Goal: Task Accomplishment & Management: Use online tool/utility

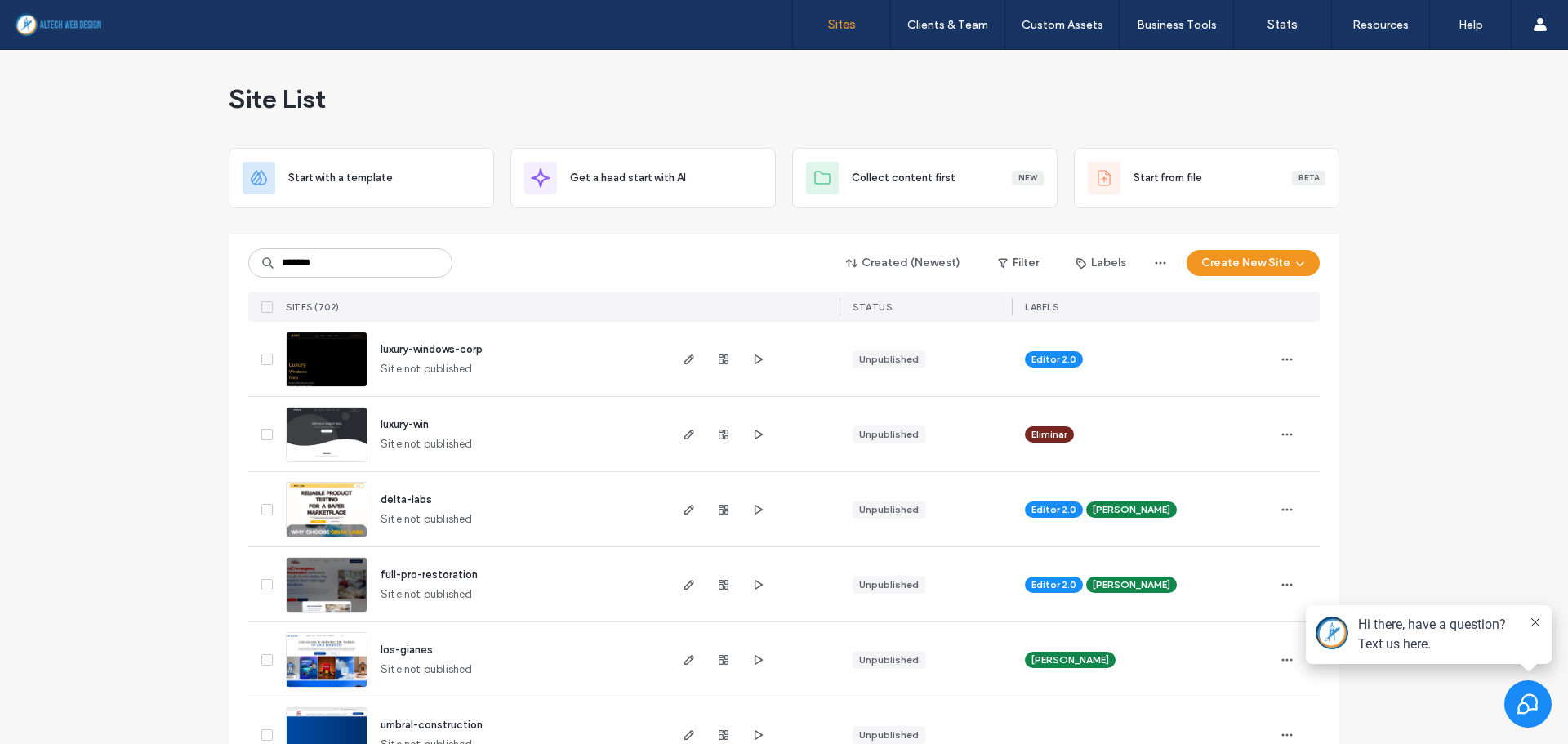
type input "*******"
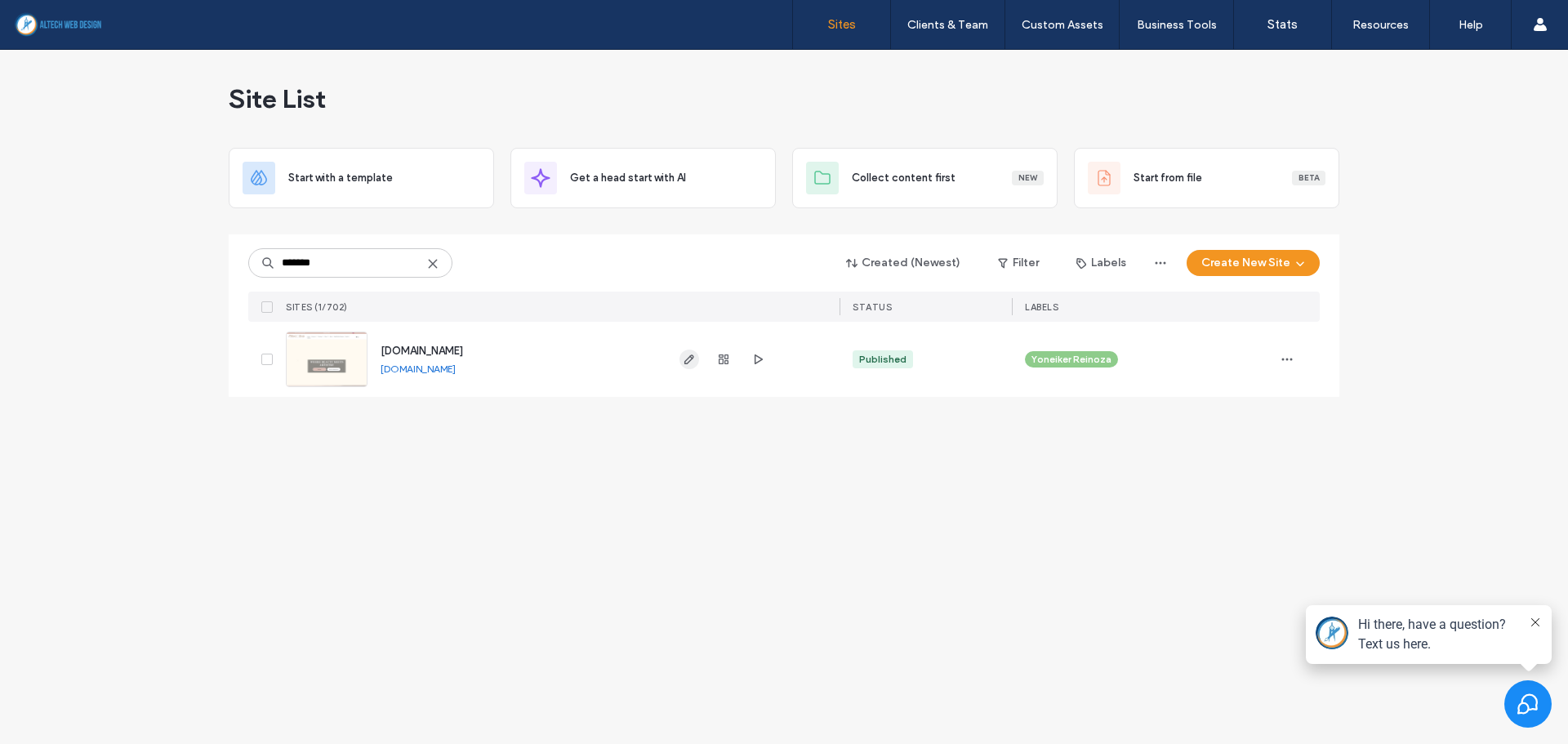
click at [683, 364] on icon "button" at bounding box center [690, 360] width 13 height 13
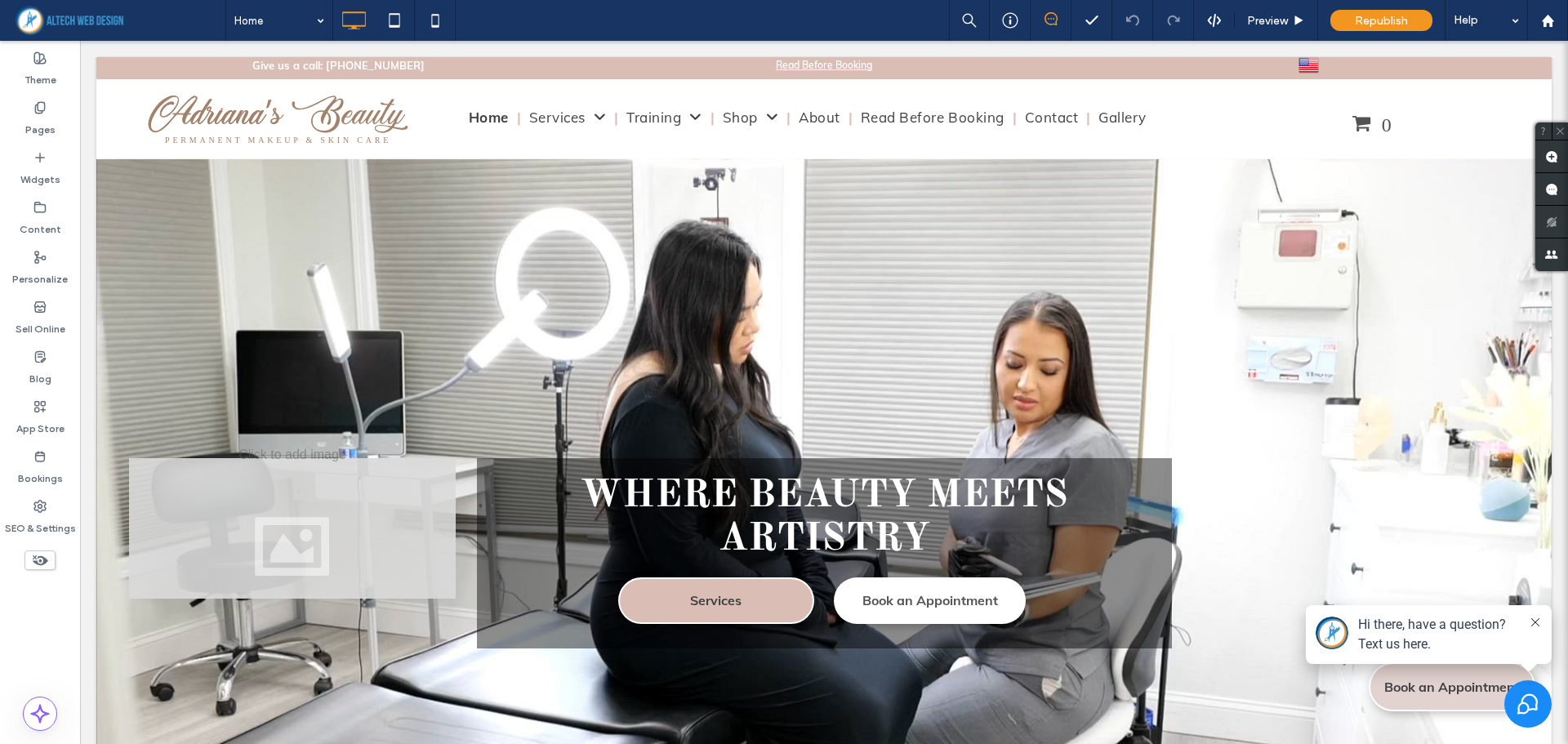
click at [1533, 624] on icon at bounding box center [1535, 622] width 8 height 8
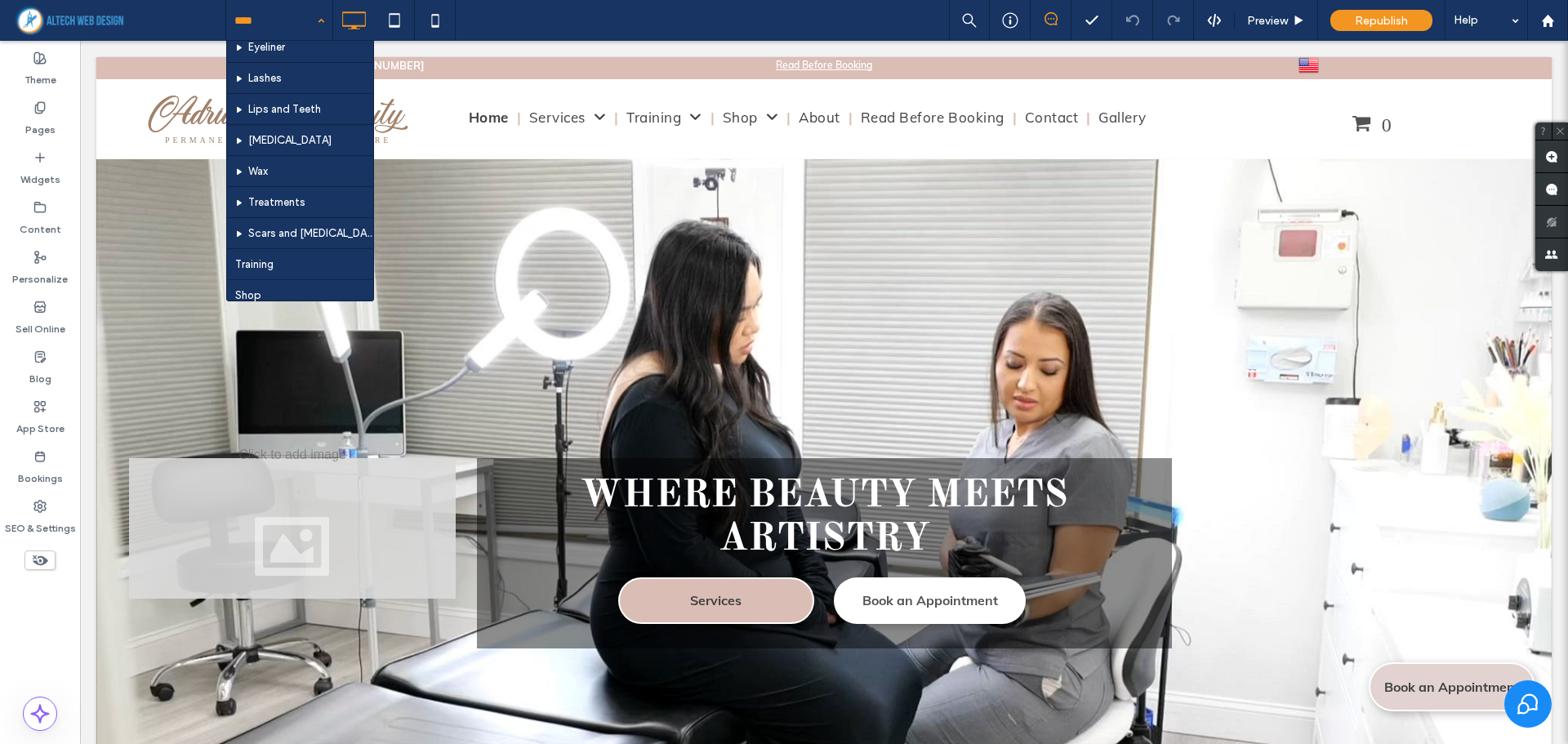
scroll to position [195, 0]
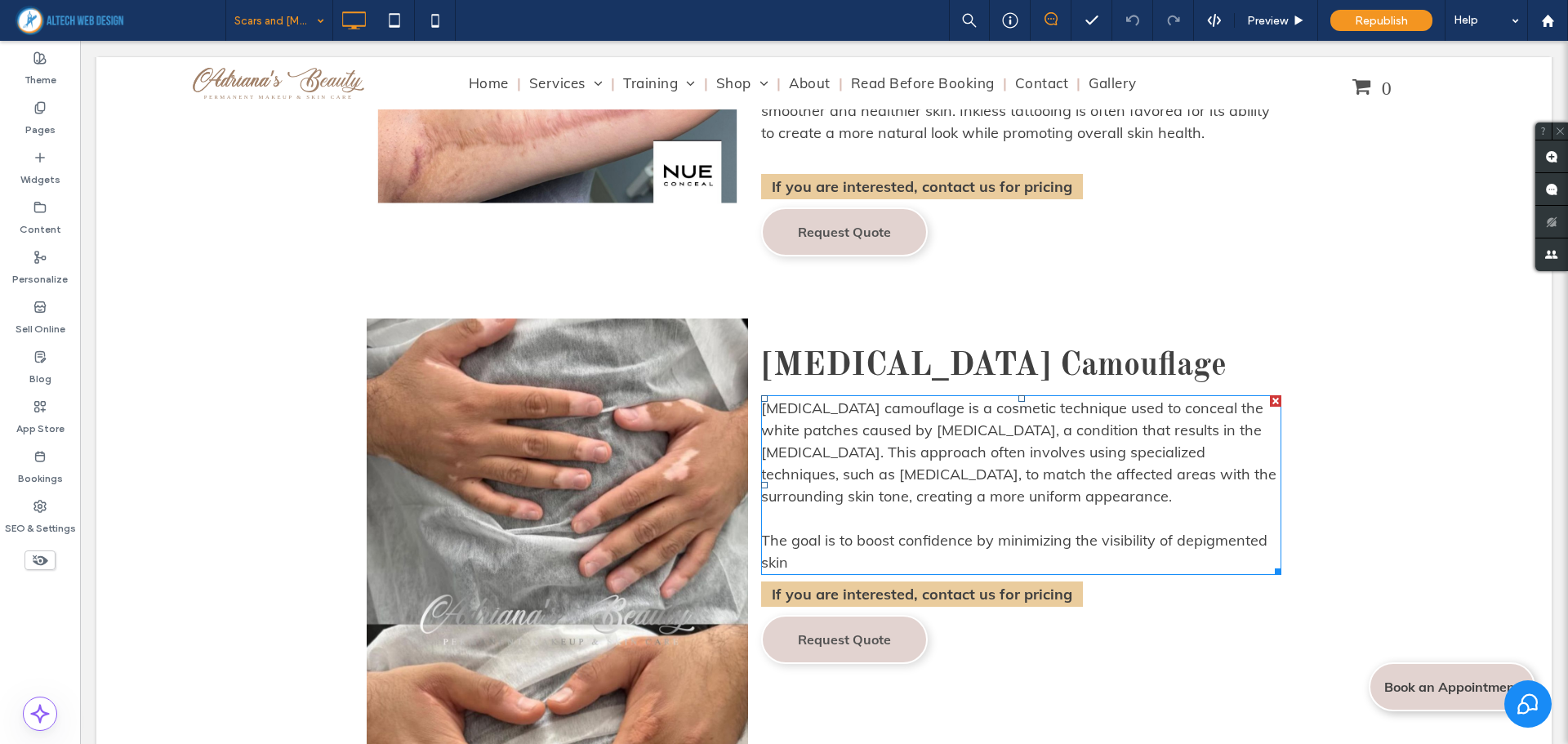
scroll to position [3592, 0]
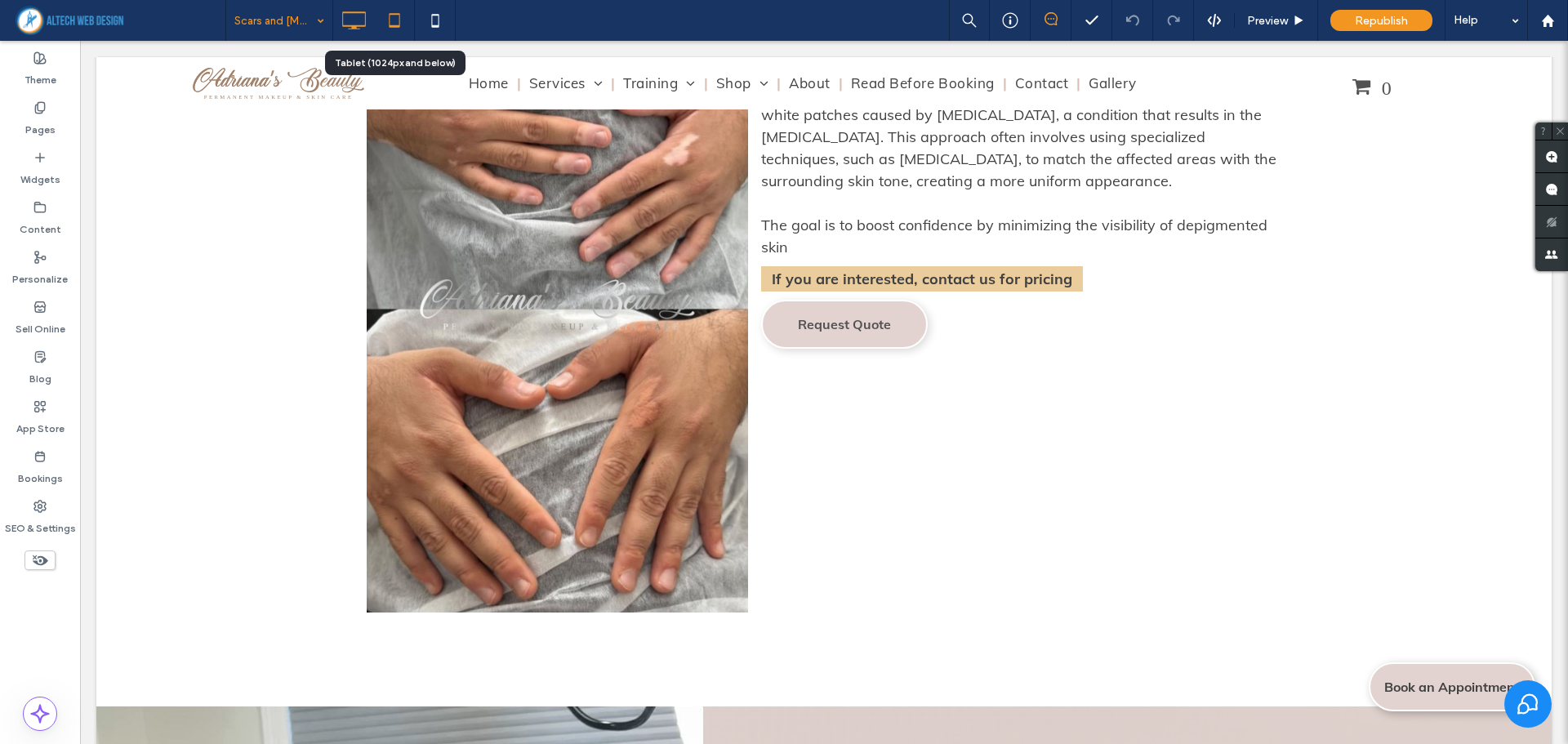
click at [392, 29] on icon at bounding box center [394, 20] width 32 height 32
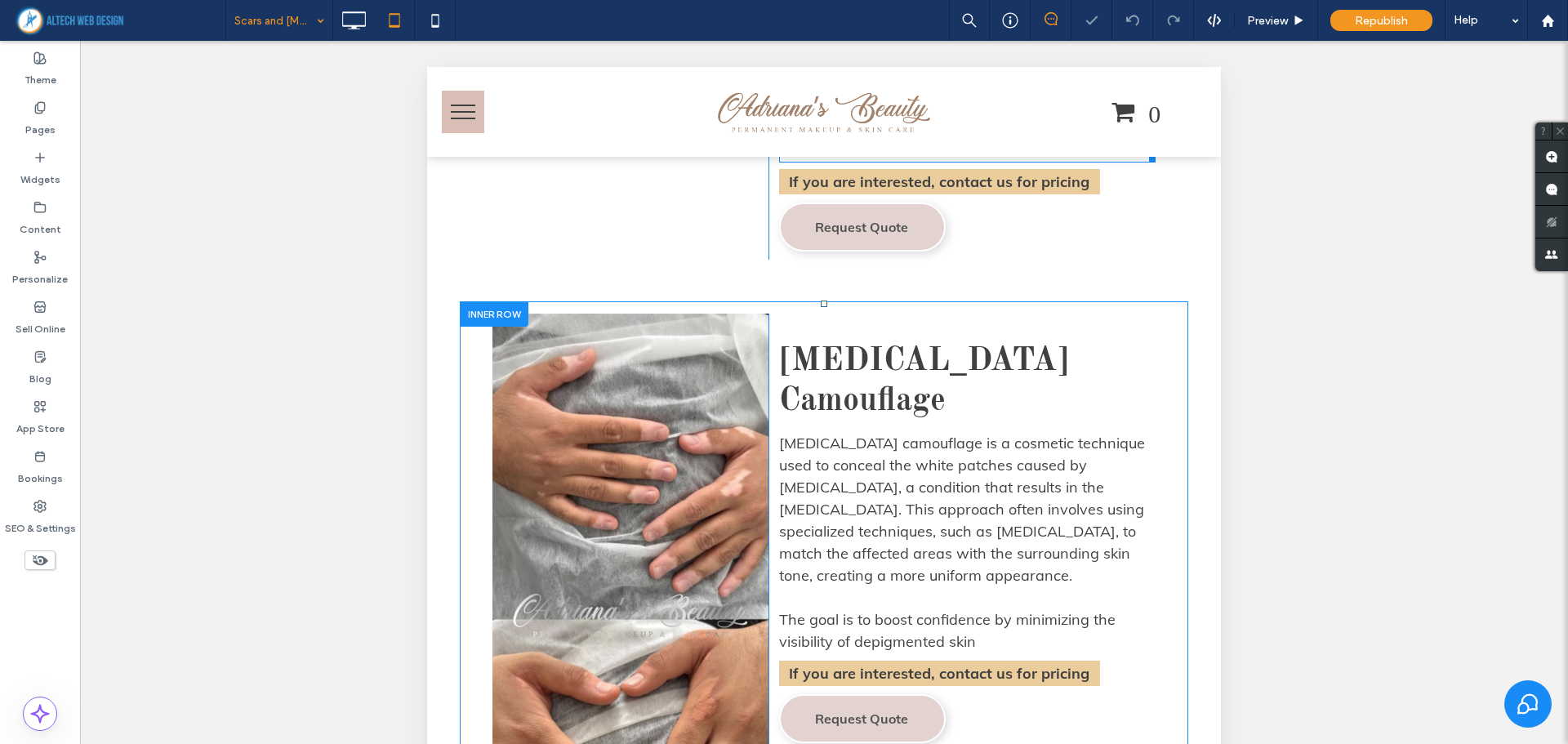
scroll to position [3021, 0]
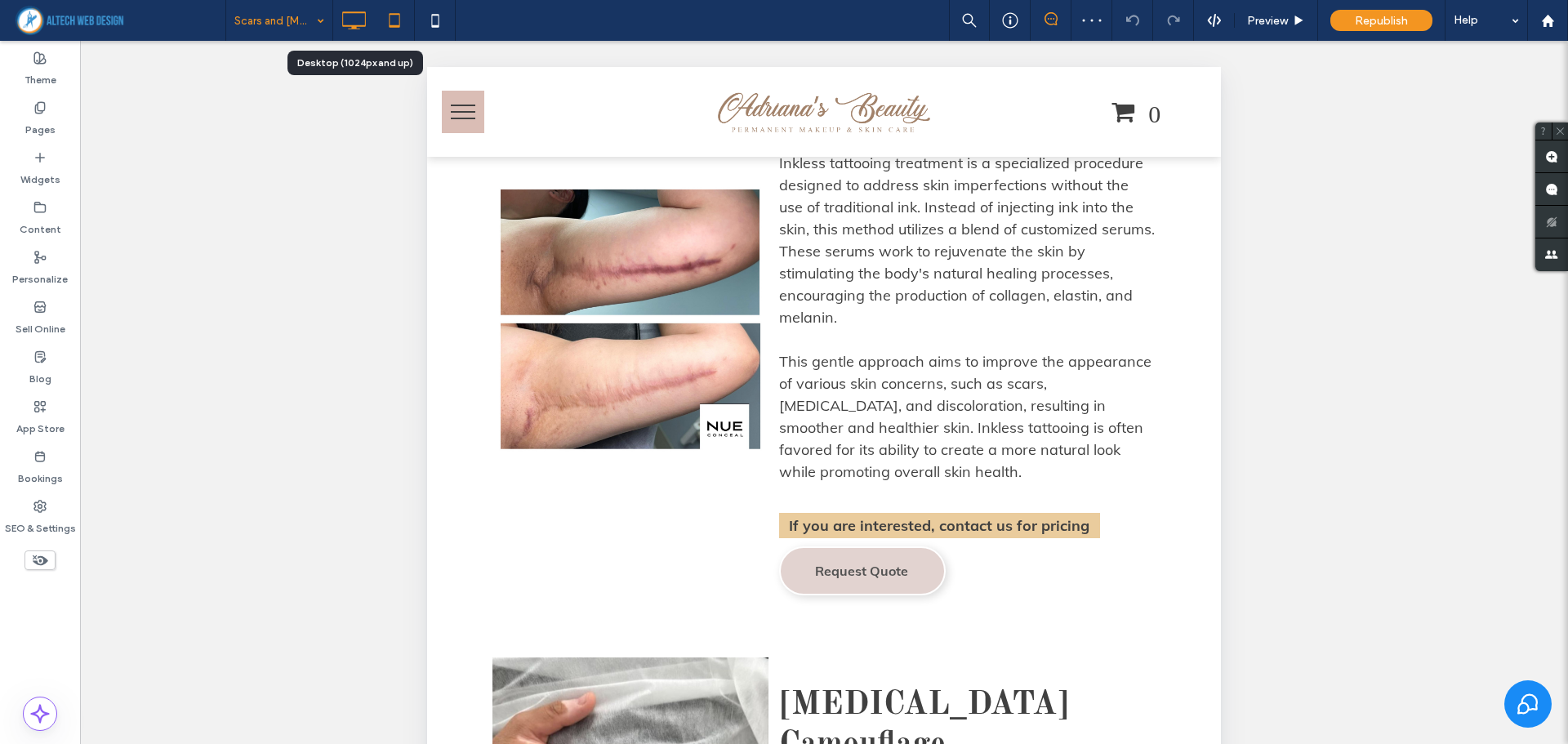
click at [346, 27] on icon at bounding box center [353, 20] width 32 height 32
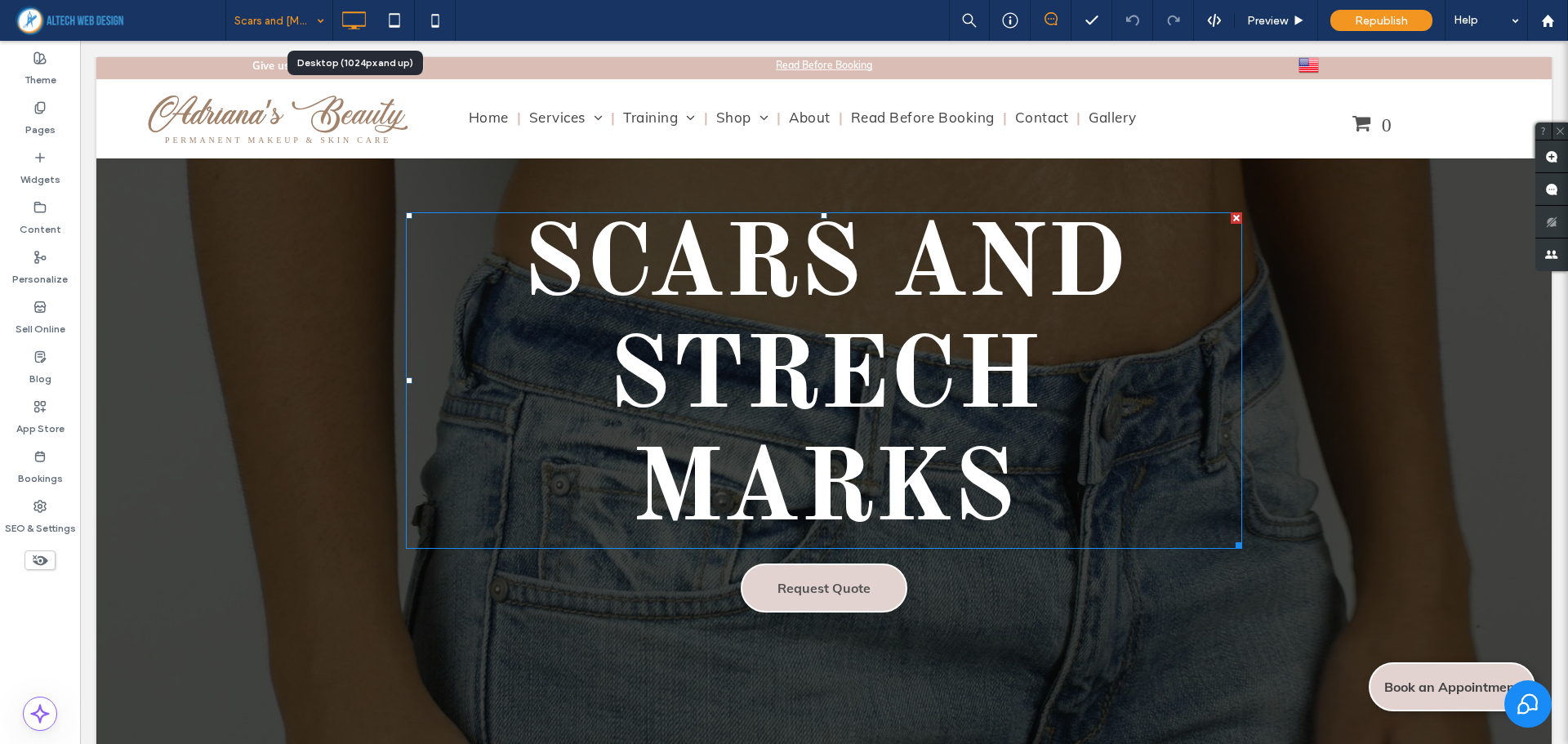
scroll to position [0, 0]
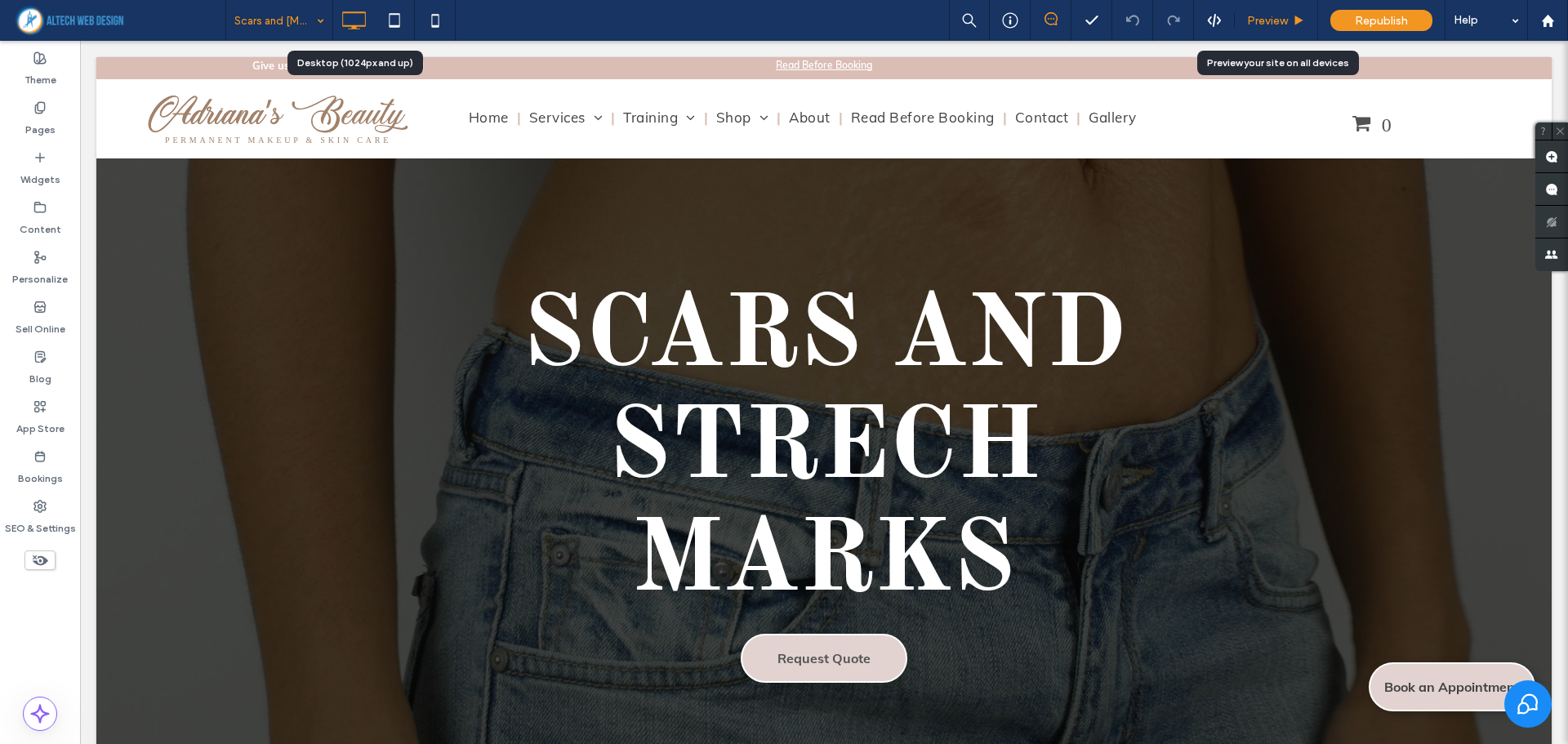
click at [1288, 23] on span "Preview" at bounding box center [1267, 21] width 41 height 14
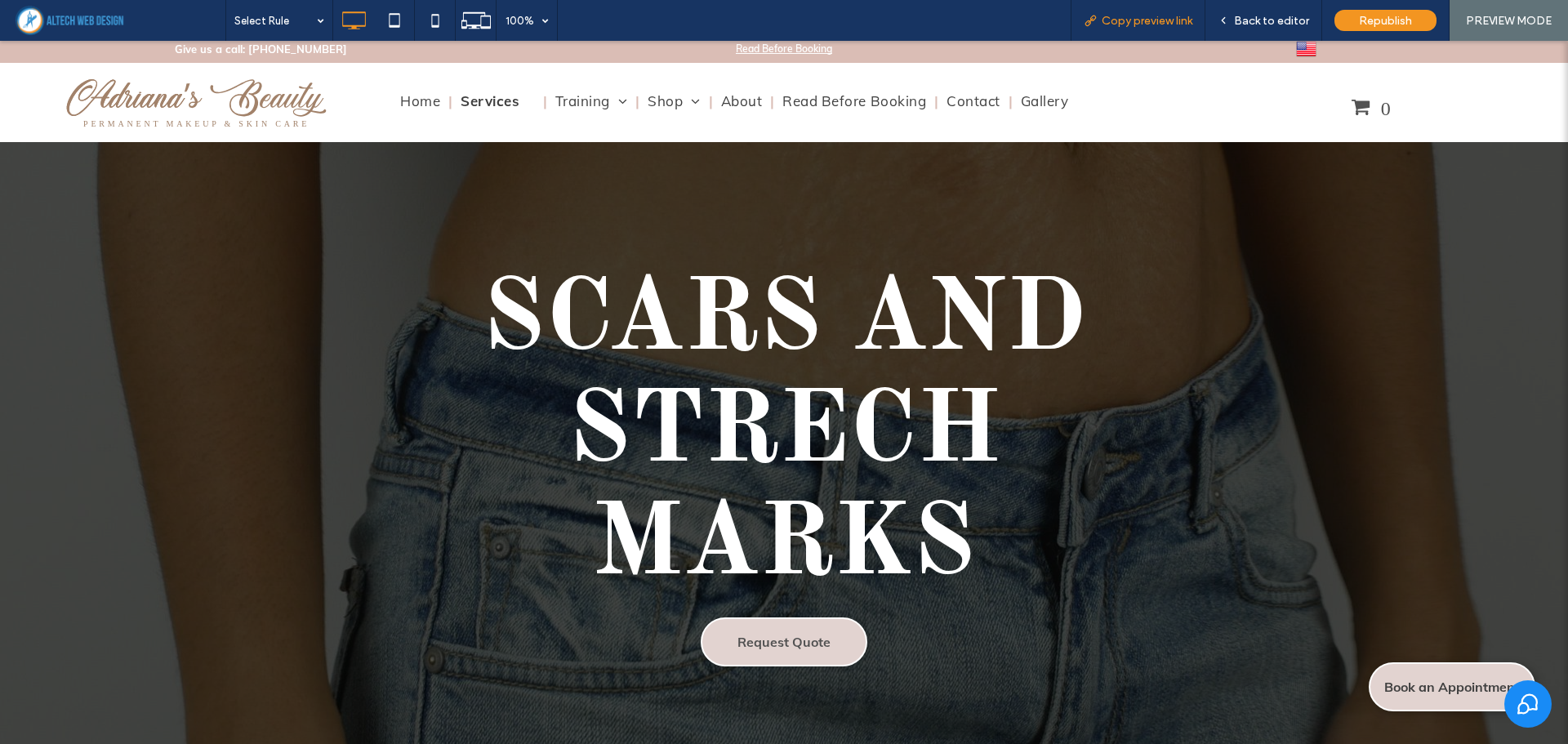
click at [1145, 25] on span "Copy preview link" at bounding box center [1147, 21] width 91 height 14
click at [431, 26] on icon at bounding box center [435, 20] width 32 height 32
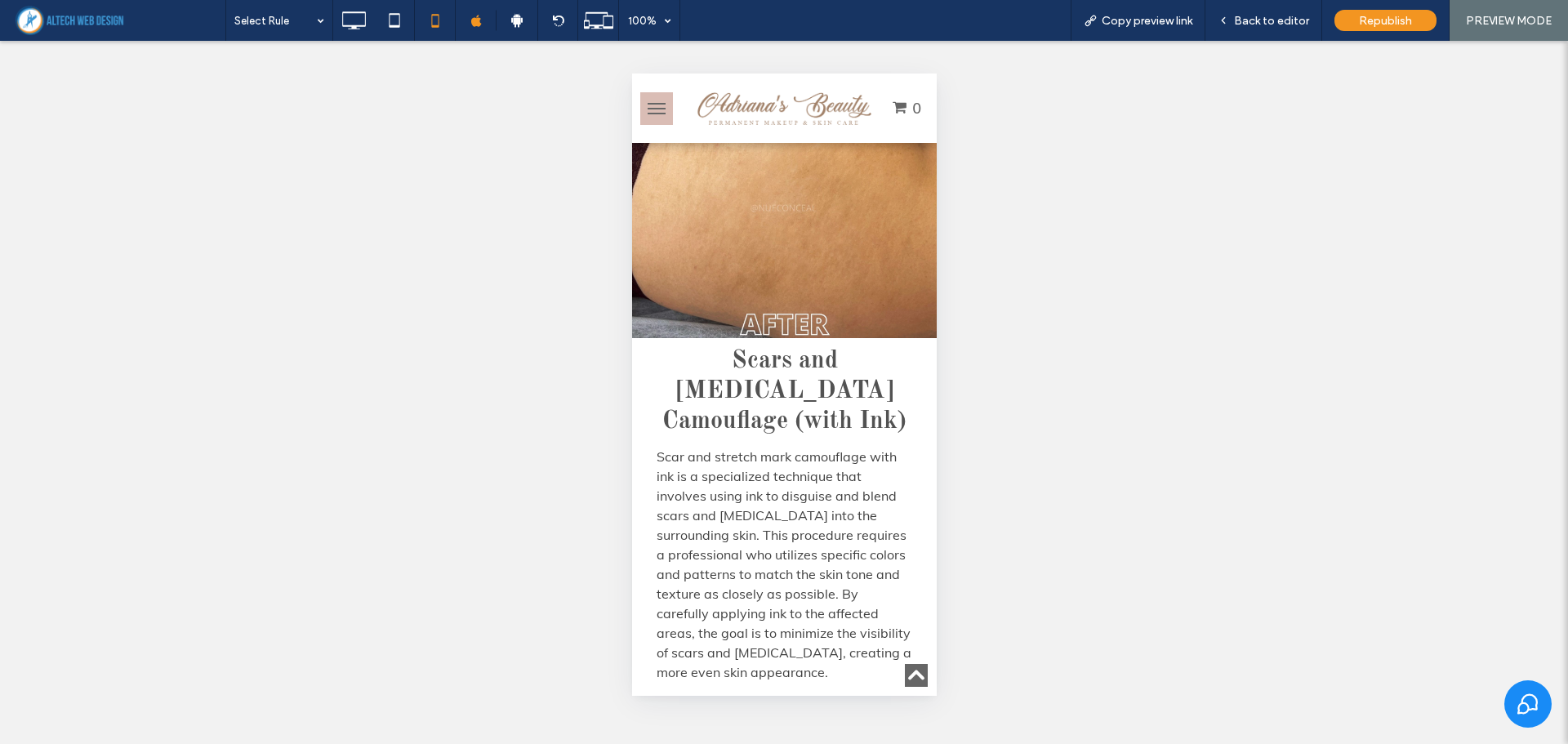
scroll to position [653, 0]
